Goal: Check status

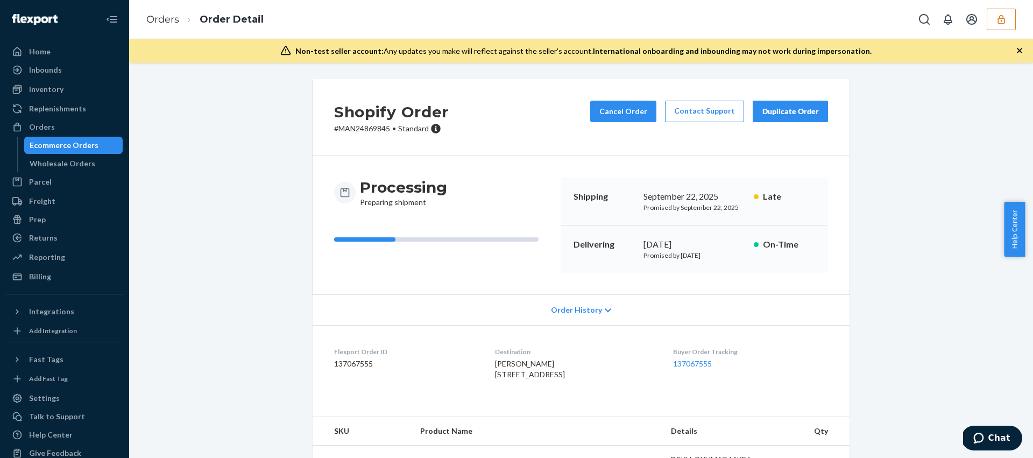
scroll to position [99, 0]
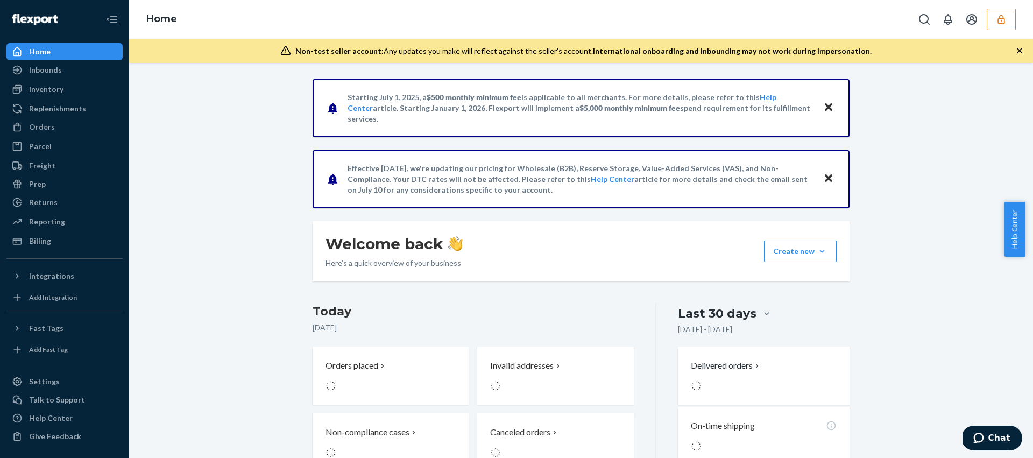
click at [994, 17] on button "button" at bounding box center [1001, 20] width 29 height 22
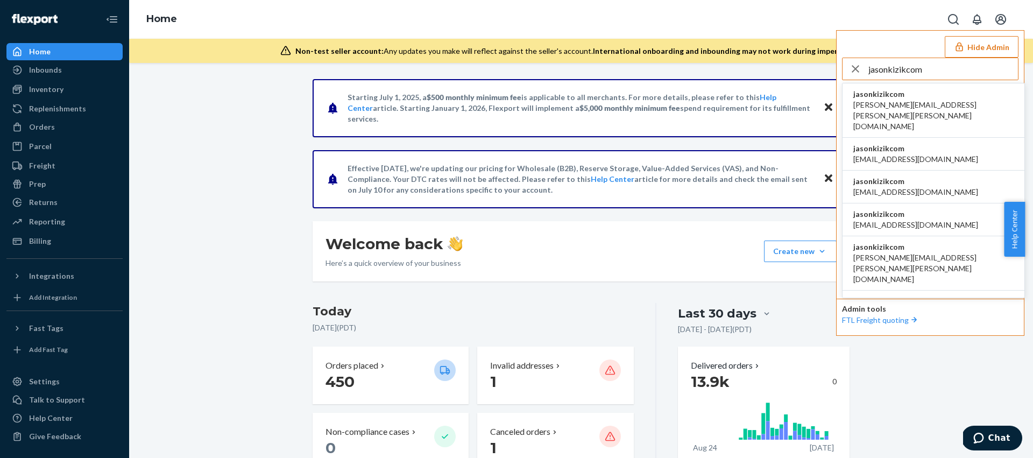
type input "jasonkizikcom"
click at [904, 110] on span "amanda.madsen@kizik.com" at bounding box center [933, 116] width 160 height 32
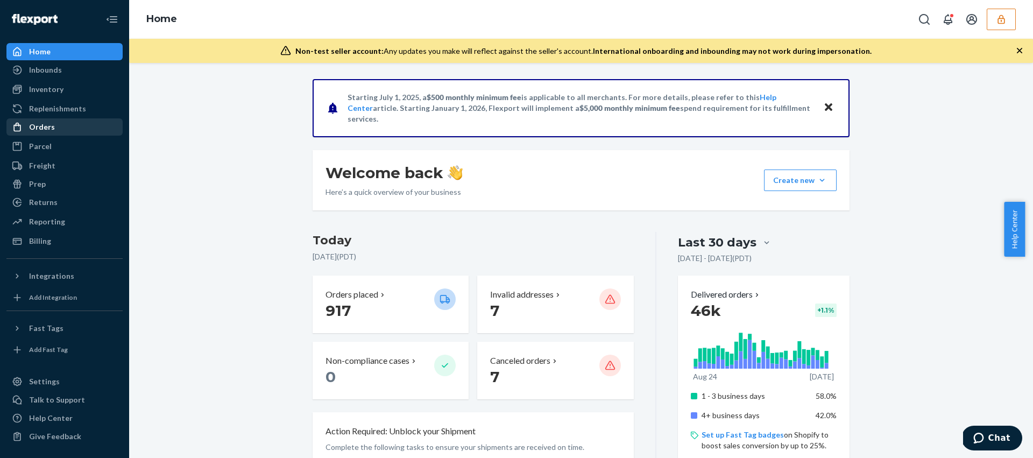
click at [48, 128] on div "Orders" at bounding box center [42, 127] width 26 height 11
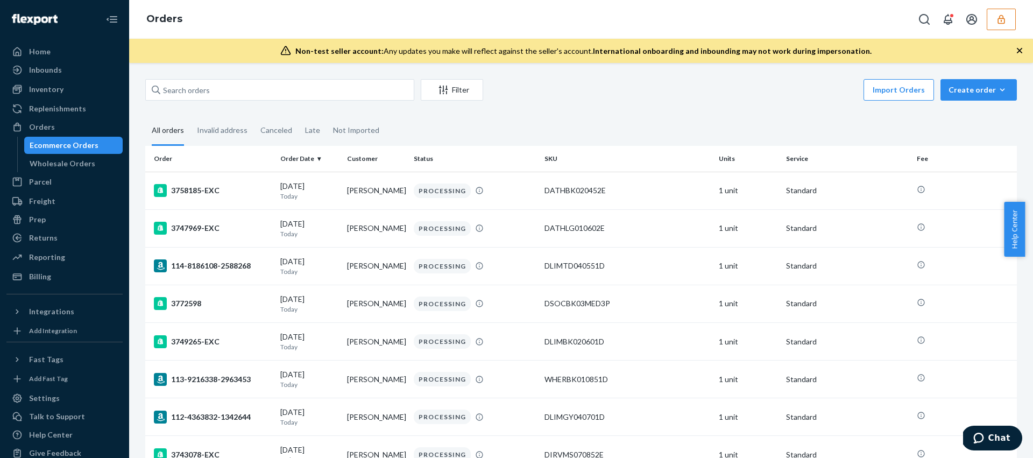
click at [484, 122] on fieldset "All orders Invalid address Canceled Late Not Imported" at bounding box center [581, 131] width 872 height 30
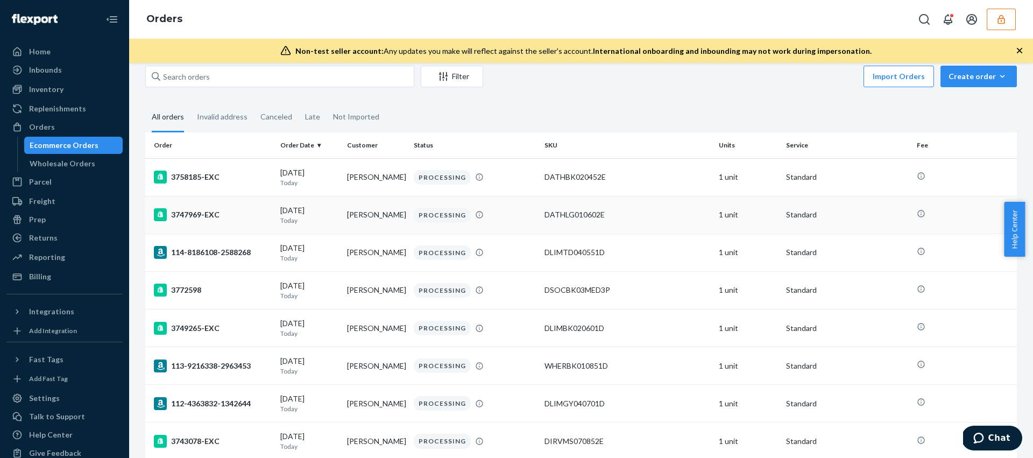
scroll to position [15, 0]
click at [203, 204] on td "3747969-EXC" at bounding box center [210, 214] width 131 height 38
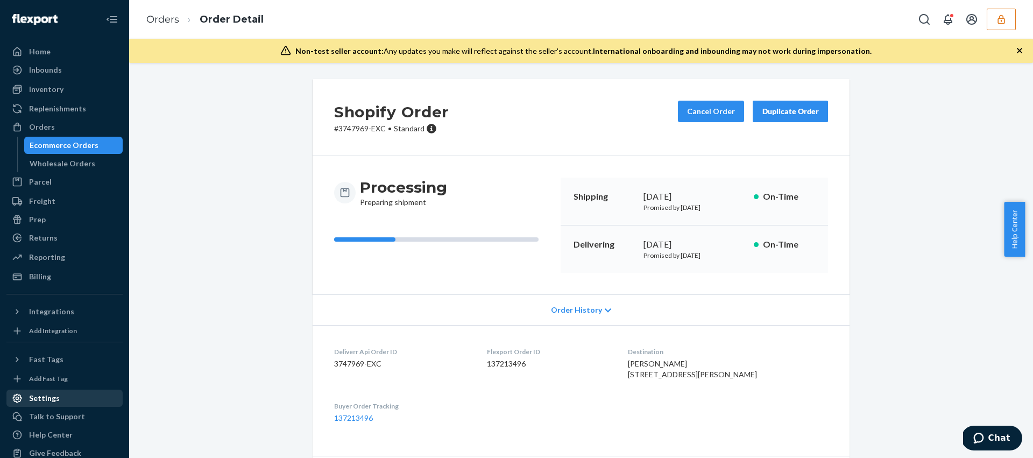
click at [27, 394] on div at bounding box center [20, 398] width 17 height 11
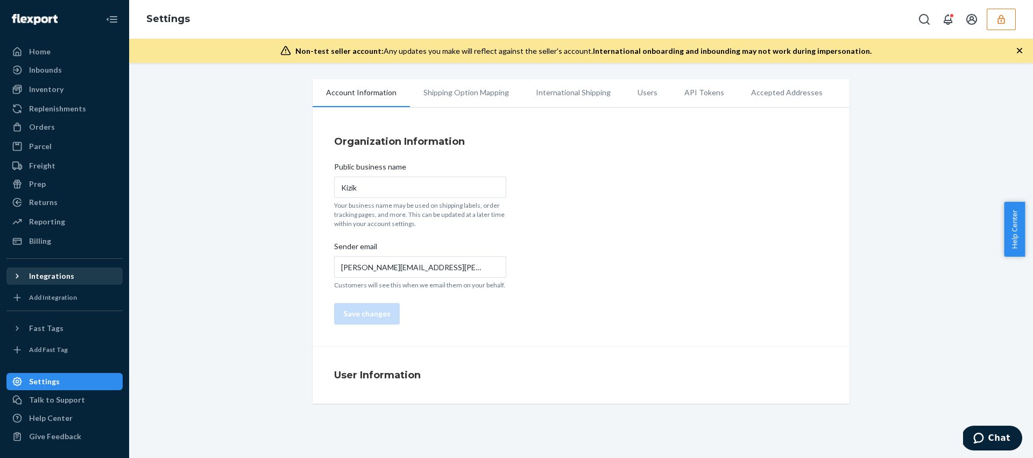
click at [17, 278] on icon at bounding box center [17, 276] width 11 height 11
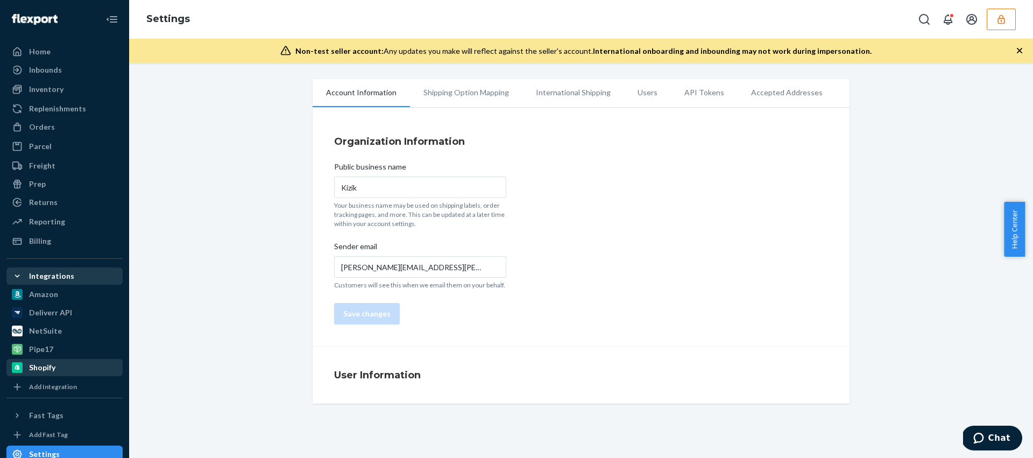
click at [51, 366] on div "Shopify" at bounding box center [42, 367] width 26 height 11
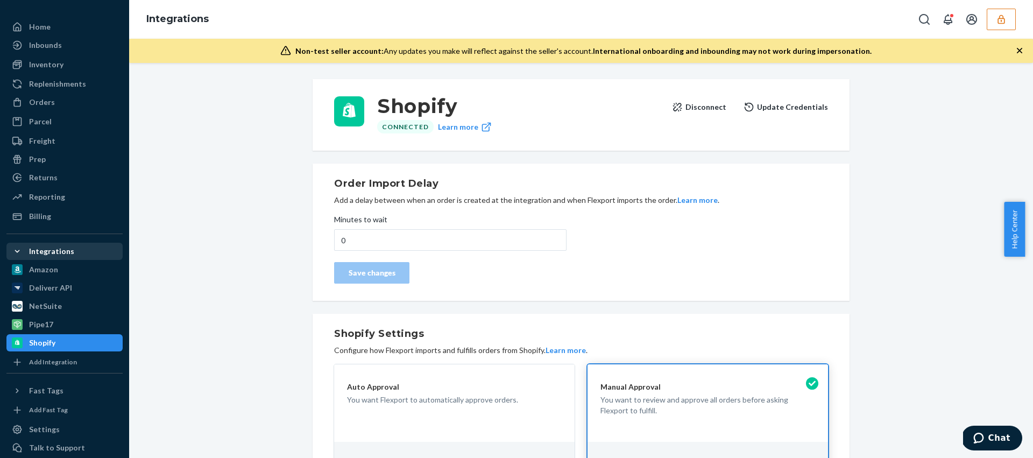
click at [1006, 21] on icon "button" at bounding box center [1001, 19] width 11 height 11
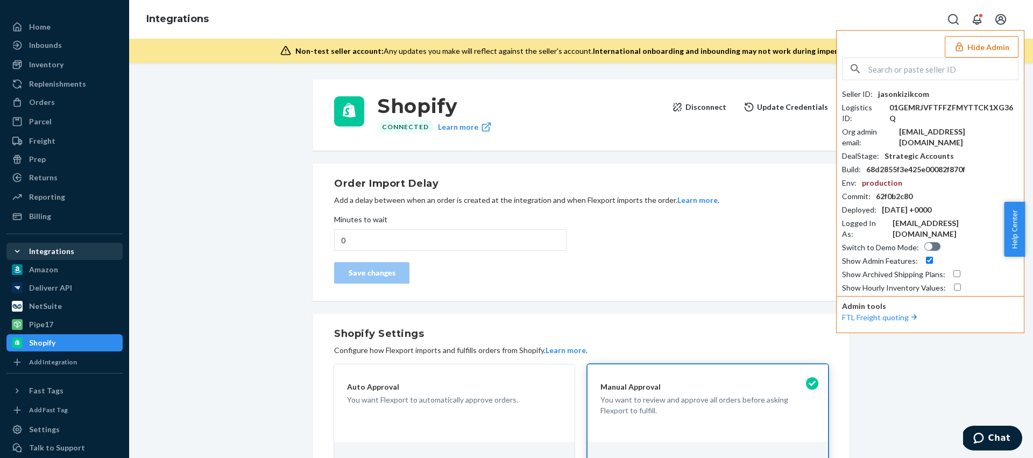
click at [275, 237] on div "Shopify Connected Learn more Disconnect Update Credentials Order Import Delay A…" at bounding box center [581, 454] width 888 height 763
click at [63, 103] on div "Orders" at bounding box center [65, 102] width 114 height 15
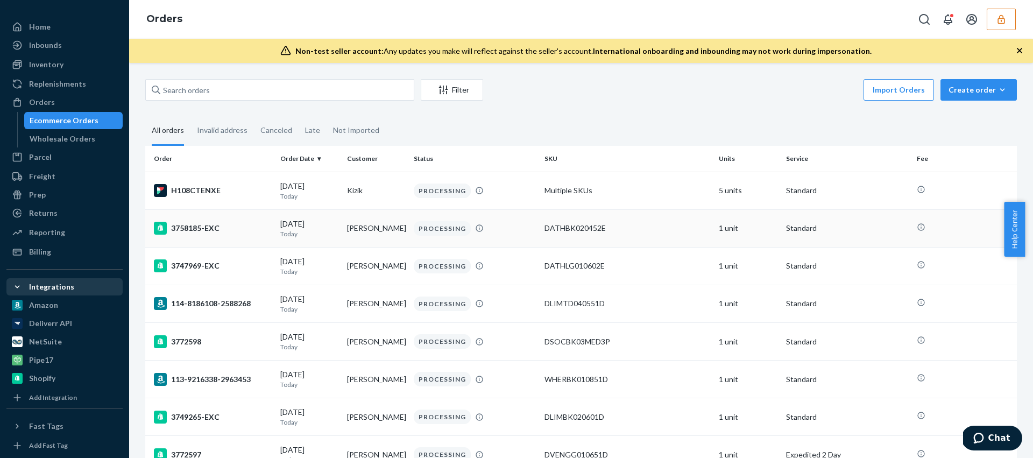
click at [202, 223] on div "3758185-EXC" at bounding box center [213, 228] width 118 height 13
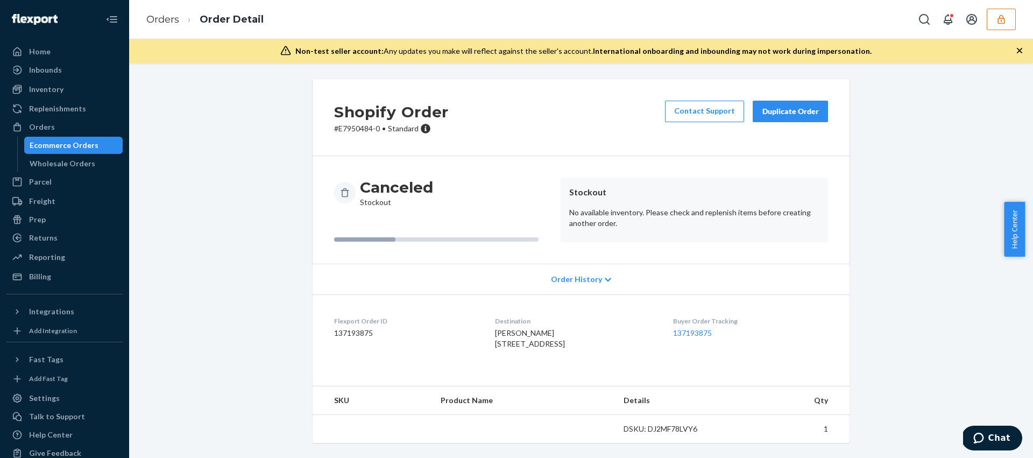
scroll to position [19, 0]
click at [655, 207] on p "No available inventory. Please check and replenish items before creating anothe…" at bounding box center [694, 218] width 250 height 22
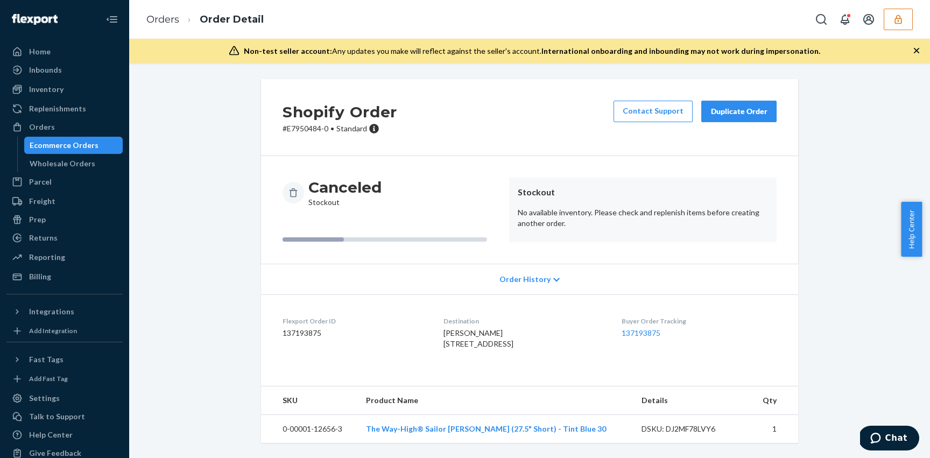
scroll to position [0, 0]
